Goal: Task Accomplishment & Management: Manage account settings

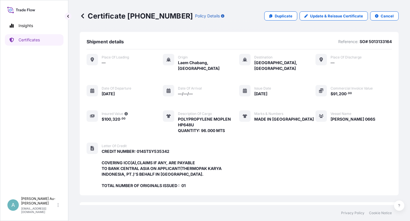
scroll to position [158, 0]
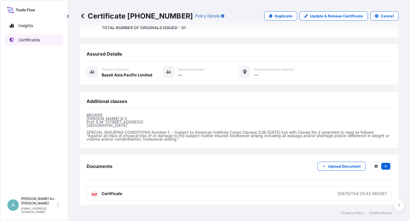
click at [48, 36] on link "Certificates" at bounding box center [34, 39] width 59 height 11
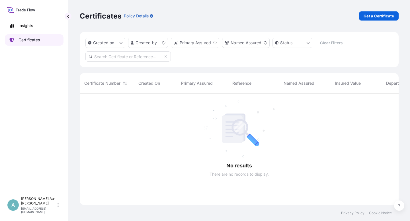
scroll to position [110, 314]
click at [115, 57] on input "text" at bounding box center [127, 56] width 85 height 10
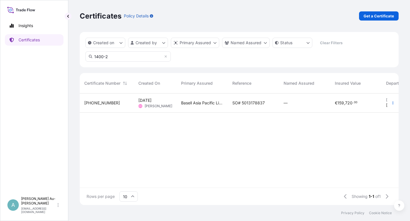
type input "1400-2"
click at [244, 104] on span "SO# 5013178837" at bounding box center [248, 103] width 32 height 6
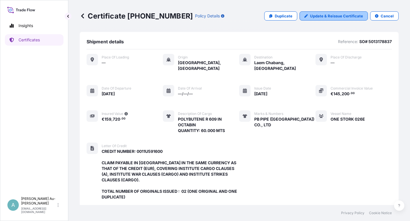
click at [313, 17] on p "Update & Reissue Certificate" at bounding box center [336, 16] width 53 height 6
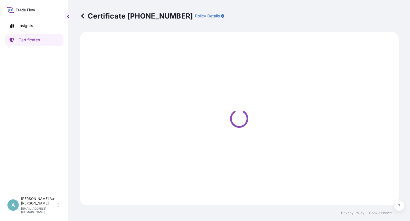
select select "Sea"
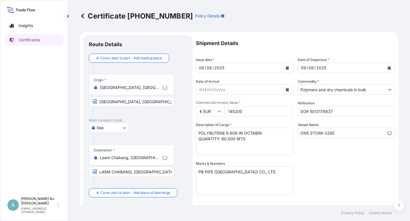
select select "32034"
click at [286, 67] on icon "Calendar" at bounding box center [286, 67] width 3 height 3
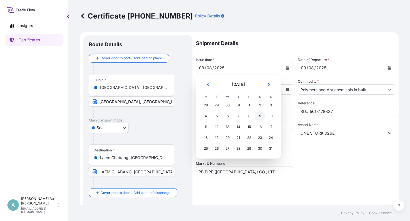
click at [261, 117] on div "9" at bounding box center [260, 116] width 10 height 10
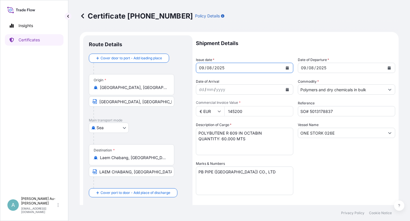
click at [388, 67] on icon "Calendar" at bounding box center [389, 67] width 3 height 3
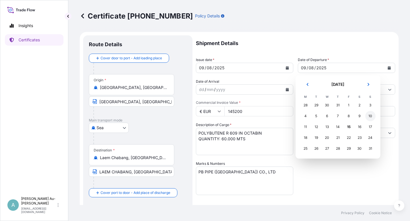
click at [371, 117] on div "10" at bounding box center [370, 116] width 10 height 10
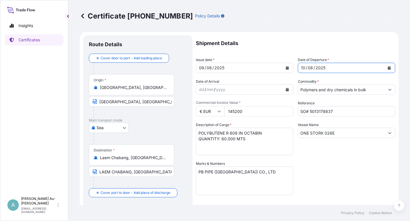
drag, startPoint x: 318, startPoint y: 185, endPoint x: 321, endPoint y: 178, distance: 7.4
click at [319, 182] on div "Shipment Details Issue date * [DATE] Date of Departure * [DATE] Date of Arrival…" at bounding box center [295, 181] width 199 height 293
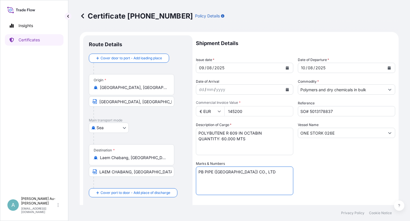
click at [255, 173] on textarea "PB PIPE ([GEOGRAPHIC_DATA]) CO., LTD" at bounding box center [244, 180] width 97 height 28
type textarea "PB PIPE ([GEOGRAPHIC_DATA]) CO., LTD."
click at [337, 176] on div "Shipment Details Issue date * [DATE] Date of Departure * [DATE] Date of Arrival…" at bounding box center [295, 181] width 199 height 293
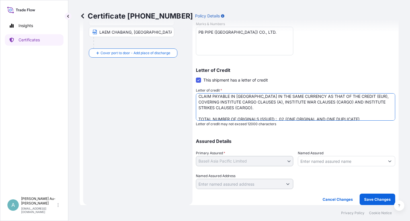
scroll to position [23, 0]
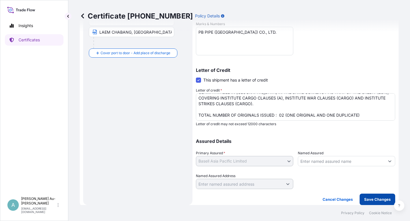
click at [371, 199] on p "Save Changes" at bounding box center [377, 199] width 26 height 6
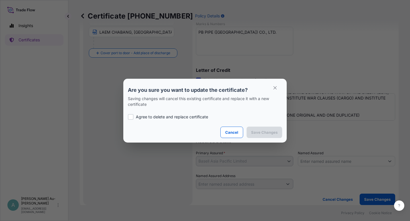
click at [149, 118] on p "Agree to delete and replace certificate" at bounding box center [172, 117] width 72 height 6
checkbox input "true"
click at [258, 134] on p "Save Changes" at bounding box center [264, 132] width 26 height 6
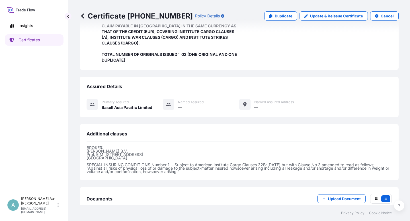
scroll to position [169, 0]
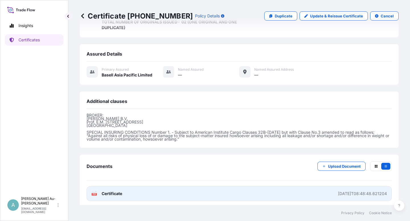
click at [141, 193] on link "PDF Certificate [DATE]T08:48:48.621204" at bounding box center [239, 193] width 305 height 15
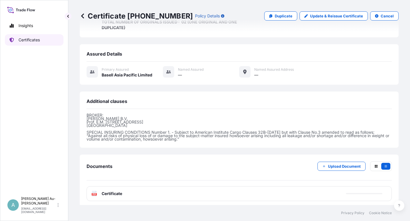
click at [30, 41] on p "Certificates" at bounding box center [29, 40] width 21 height 6
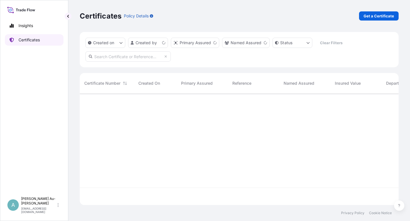
scroll to position [110, 314]
click at [131, 58] on input "text" at bounding box center [127, 56] width 85 height 10
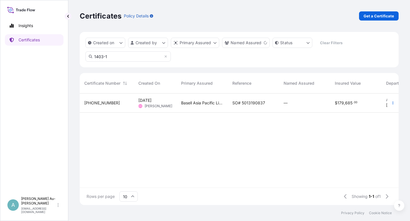
type input "1403-1"
click at [251, 104] on span "SO# 5013190837" at bounding box center [248, 103] width 33 height 6
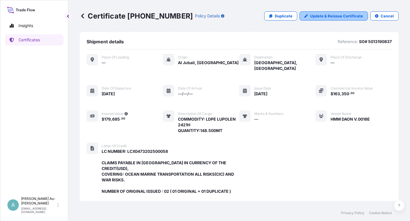
click at [321, 15] on p "Update & Reissue Certificate" at bounding box center [336, 16] width 53 height 6
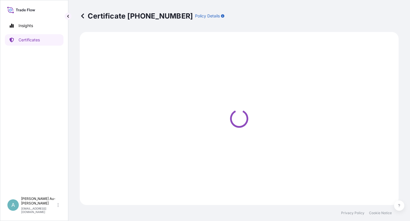
select select "Sea"
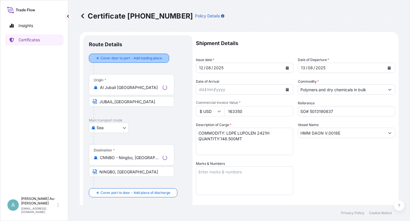
select select "32034"
click at [287, 69] on button "Calendar" at bounding box center [287, 67] width 9 height 9
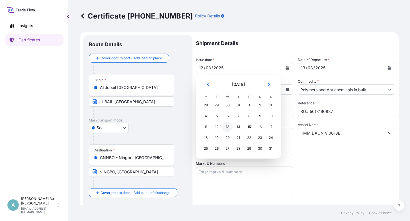
click at [225, 126] on div "13" at bounding box center [227, 127] width 10 height 10
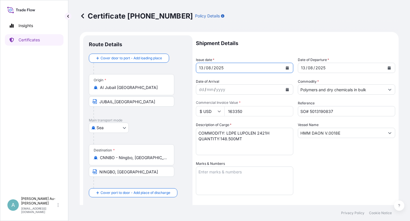
click at [385, 70] on button "Calendar" at bounding box center [389, 67] width 9 height 9
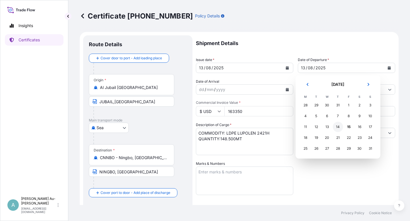
click at [336, 128] on div "14" at bounding box center [338, 127] width 10 height 10
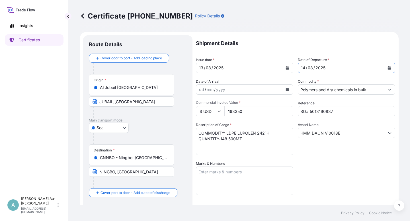
click at [317, 175] on div "Shipment Details Issue date * [DATE] Date of Departure * [DATE] Date of Arrival…" at bounding box center [295, 181] width 199 height 293
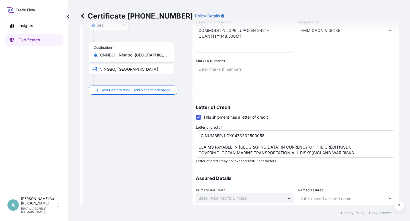
scroll to position [139, 0]
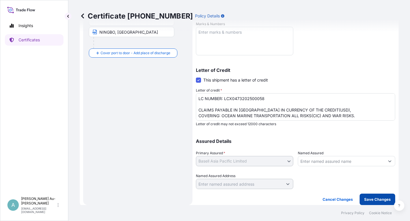
click at [377, 200] on p "Save Changes" at bounding box center [377, 199] width 26 height 6
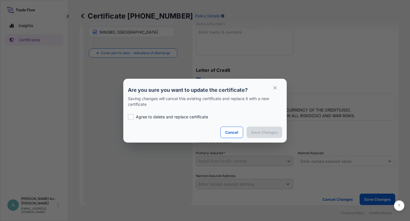
click at [154, 117] on p "Agree to delete and replace certificate" at bounding box center [172, 117] width 72 height 6
checkbox input "true"
click at [252, 130] on p "Save Changes" at bounding box center [264, 132] width 26 height 6
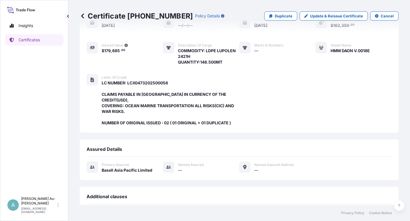
scroll to position [158, 0]
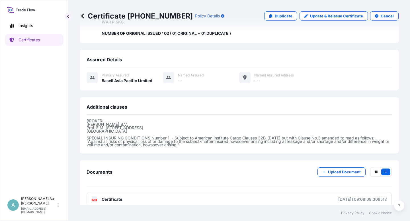
click at [117, 195] on link "PDF Certificate [DATE]T09:08:09.308518" at bounding box center [239, 199] width 305 height 15
click at [40, 37] on p "Certificates" at bounding box center [29, 40] width 21 height 6
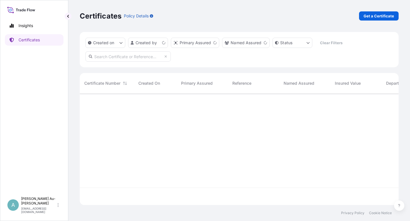
scroll to position [110, 314]
click at [127, 58] on input "text" at bounding box center [127, 56] width 85 height 10
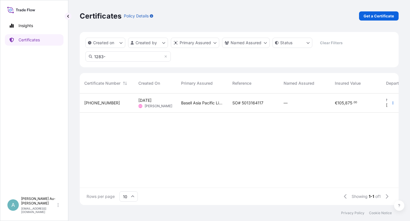
type input "1283-"
click at [245, 101] on span "SO# 5013164117" at bounding box center [247, 103] width 31 height 6
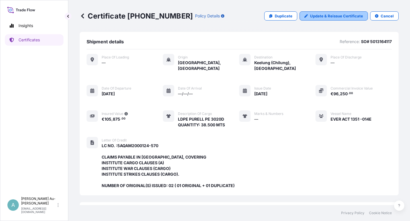
click at [322, 16] on p "Update & Reissue Certificate" at bounding box center [336, 16] width 53 height 6
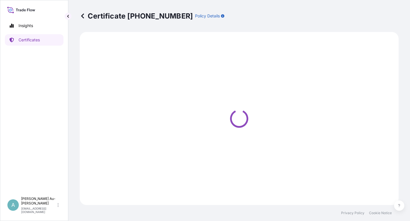
select select "Sea"
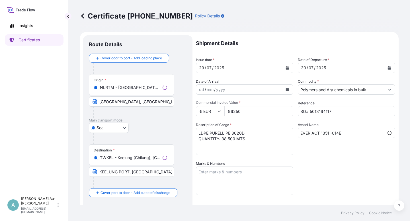
select select "32034"
click at [286, 68] on icon "Calendar" at bounding box center [287, 67] width 3 height 3
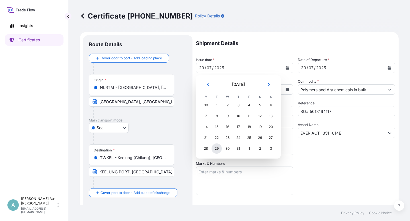
click at [217, 150] on div "29" at bounding box center [216, 148] width 10 height 10
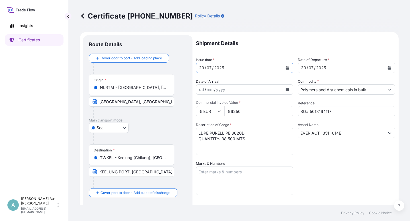
drag, startPoint x: 328, startPoint y: 168, endPoint x: 322, endPoint y: 165, distance: 7.0
click at [328, 167] on div "Shipment Details Issue date * [DATE] Date of Departure * [DATE] Date of Arrival…" at bounding box center [295, 181] width 199 height 293
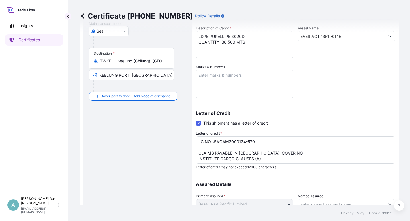
scroll to position [102, 0]
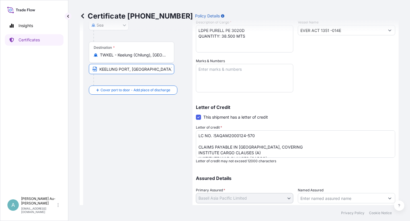
drag, startPoint x: 100, startPoint y: 68, endPoint x: 84, endPoint y: 89, distance: 25.8
click at [100, 69] on input "KEELUNG PORT, [GEOGRAPHIC_DATA](PORT OF DISCHARGE: [GEOGRAPHIC_DATA], [GEOGRAPH…" at bounding box center [131, 69] width 85 height 10
paste input "[GEOGRAPHIC_DATA], [GEOGRAPHIC_DATA] (Port Of Discharge: [GEOGRAPHIC_DATA], [GE…"
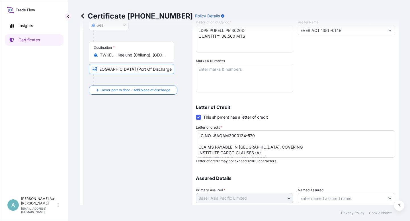
type input "[GEOGRAPHIC_DATA], [GEOGRAPHIC_DATA] (Port Of Discharge: [GEOGRAPHIC_DATA], [GE…"
click at [360, 103] on div "Letter of Credit This shipment has a letter of credit Letter of credit * LC NO.…" at bounding box center [295, 130] width 199 height 65
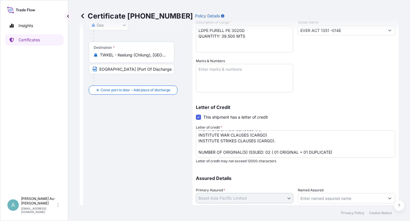
scroll to position [139, 0]
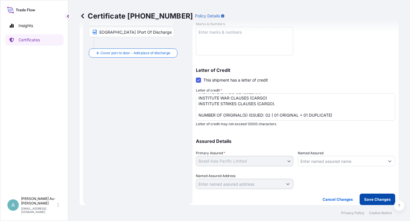
click at [364, 198] on p "Save Changes" at bounding box center [377, 199] width 26 height 6
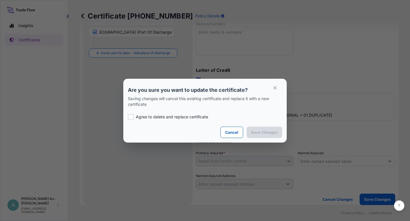
click at [177, 117] on p "Agree to delete and replace certificate" at bounding box center [172, 117] width 72 height 6
checkbox input "true"
click at [266, 132] on p "Save Changes" at bounding box center [264, 132] width 26 height 6
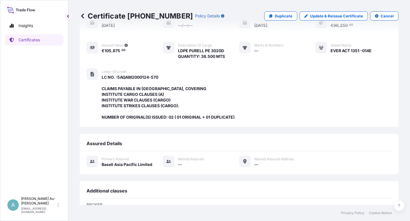
scroll to position [158, 0]
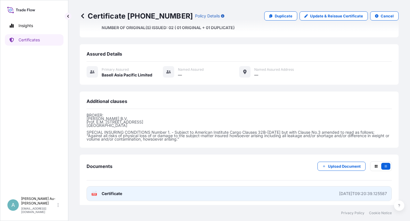
click at [117, 191] on span "Certificate" at bounding box center [112, 193] width 20 height 6
